Goal: Find specific page/section: Find specific page/section

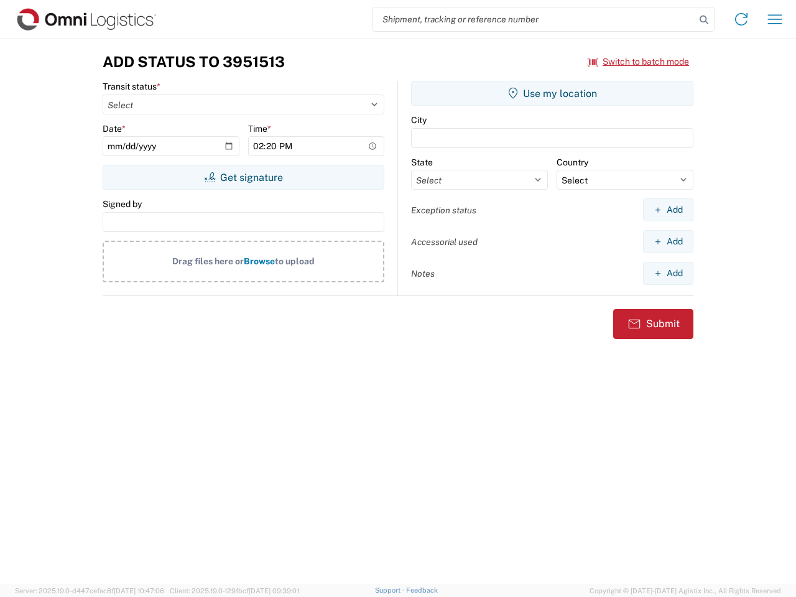
click at [534, 19] on input "search" at bounding box center [534, 19] width 322 height 24
click at [704, 20] on icon at bounding box center [703, 19] width 17 height 17
click at [741, 19] on icon at bounding box center [741, 19] width 20 height 20
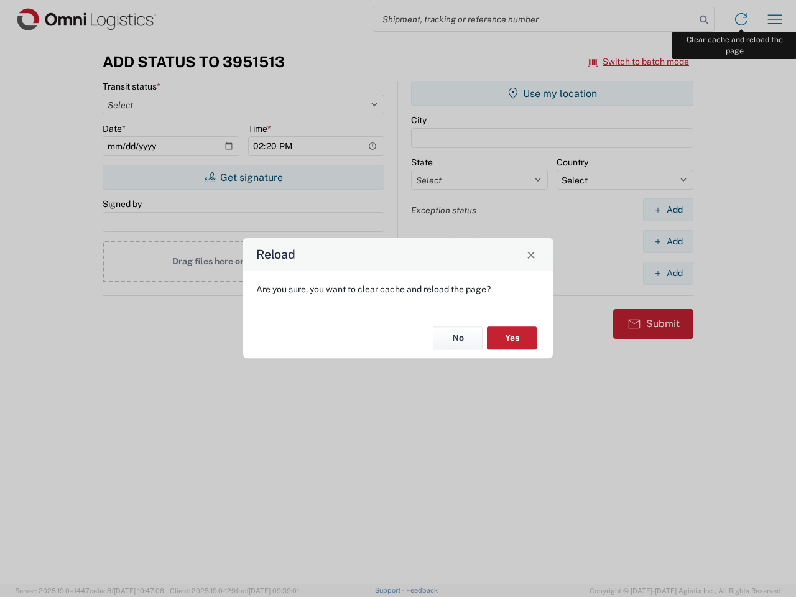
click at [775, 19] on div "Reload Are you sure, you want to clear cache and reload the page? No Yes" at bounding box center [398, 298] width 796 height 597
click at [639, 62] on div "Reload Are you sure, you want to clear cache and reload the page? No Yes" at bounding box center [398, 298] width 796 height 597
click at [243, 177] on div "Reload Are you sure, you want to clear cache and reload the page? No Yes" at bounding box center [398, 298] width 796 height 597
click at [552, 93] on div "Reload Are you sure, you want to clear cache and reload the page? No Yes" at bounding box center [398, 298] width 796 height 597
click at [668, 210] on div "Reload Are you sure, you want to clear cache and reload the page? No Yes" at bounding box center [398, 298] width 796 height 597
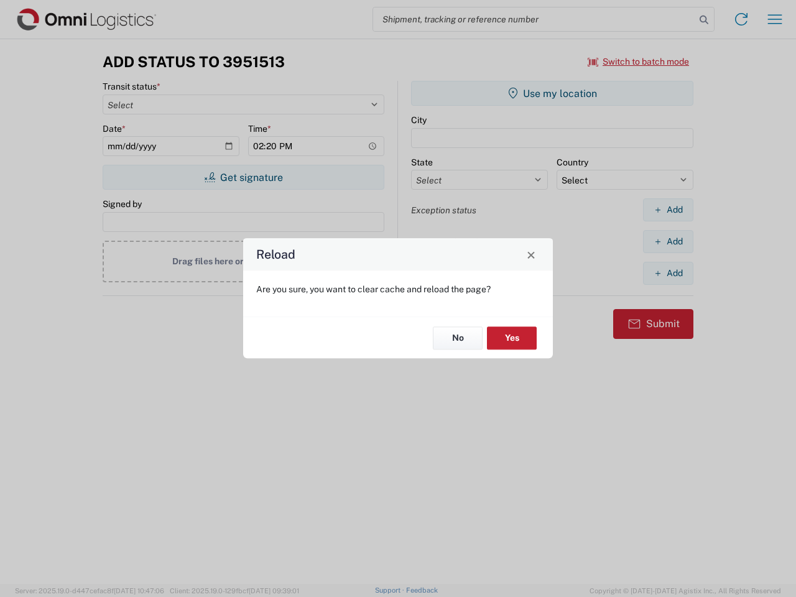
click at [668, 241] on div "Reload Are you sure, you want to clear cache and reload the page? No Yes" at bounding box center [398, 298] width 796 height 597
click at [668, 273] on div "Reload Are you sure, you want to clear cache and reload the page? No Yes" at bounding box center [398, 298] width 796 height 597
